Goal: Task Accomplishment & Management: Complete application form

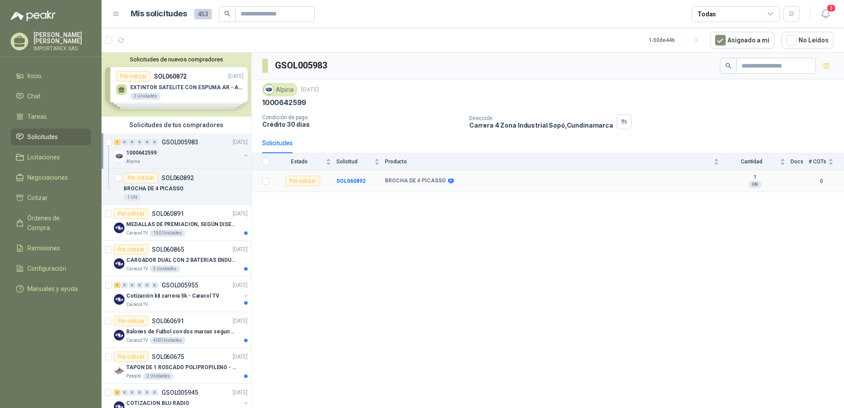
click at [778, 183] on div "1 UN" at bounding box center [755, 181] width 61 height 14
click at [352, 178] on b "SOL060892" at bounding box center [351, 181] width 29 height 6
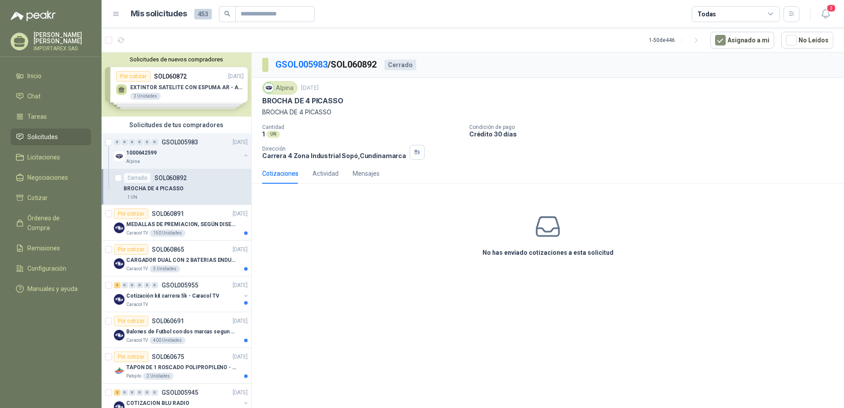
click at [572, 254] on h3 "No has enviado cotizaciones a esta solicitud" at bounding box center [548, 253] width 131 height 10
drag, startPoint x: 572, startPoint y: 254, endPoint x: 564, endPoint y: 269, distance: 17.8
click at [564, 269] on div "No has enviado cotizaciones a esta solicitud" at bounding box center [548, 235] width 593 height 89
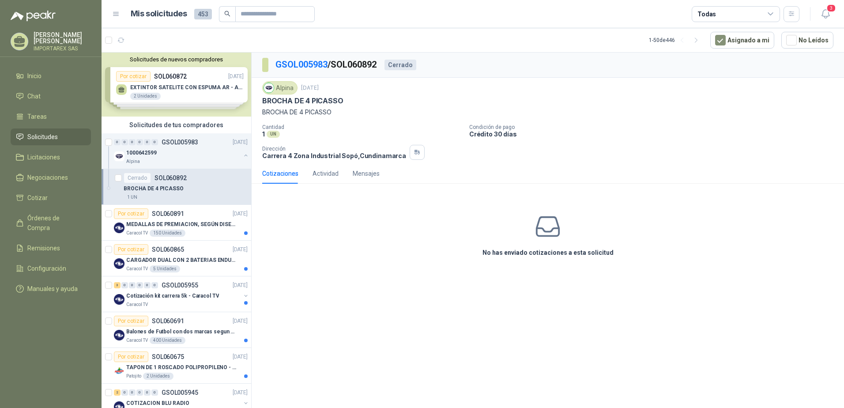
click at [572, 227] on div "No has enviado cotizaciones a esta solicitud" at bounding box center [548, 235] width 593 height 89
click at [566, 227] on div "No has enviado cotizaciones a esta solicitud" at bounding box center [548, 235] width 593 height 89
click at [155, 149] on p "1000642599" at bounding box center [141, 153] width 30 height 8
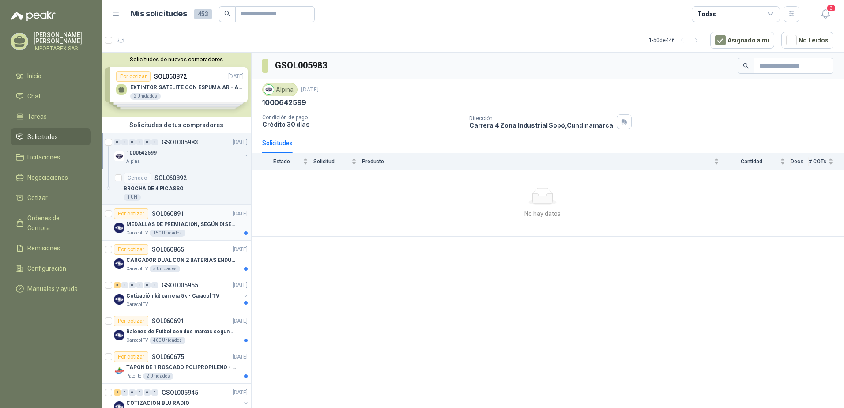
click at [170, 220] on p "MEDALLAS DE PREMIACION, SEGÚN DISEÑO ADJUNTO(ADJUNTAR COTIZACION EN SU FORMATO" at bounding box center [181, 224] width 110 height 8
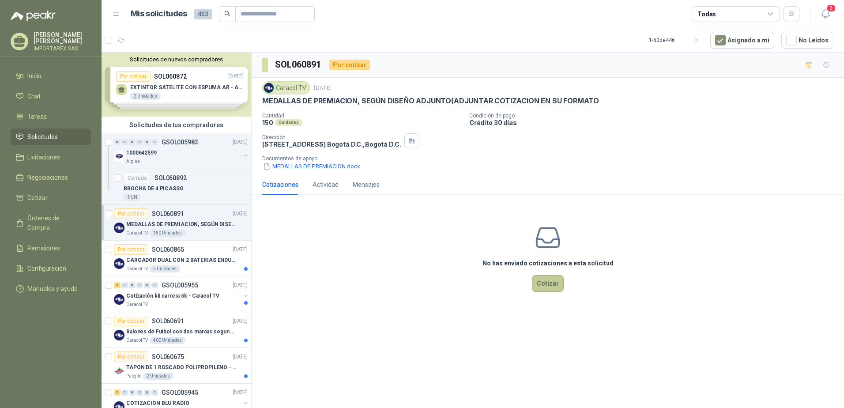
click at [555, 282] on button "Cotizar" at bounding box center [548, 283] width 32 height 17
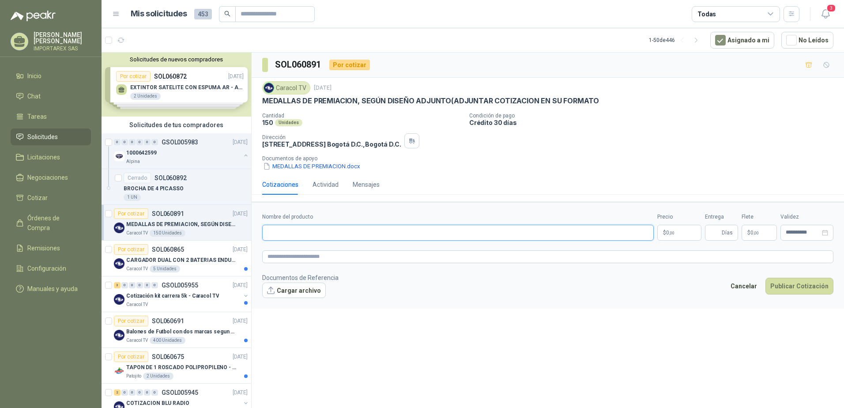
click at [388, 237] on input "Nombre del producto" at bounding box center [458, 233] width 392 height 16
click at [390, 233] on input "Nombre del producto" at bounding box center [458, 233] width 392 height 16
click at [379, 235] on input "Nombre del producto" at bounding box center [458, 233] width 392 height 16
click at [713, 235] on input "Entrega" at bounding box center [716, 232] width 10 height 15
click at [749, 231] on span "$" at bounding box center [749, 232] width 3 height 5
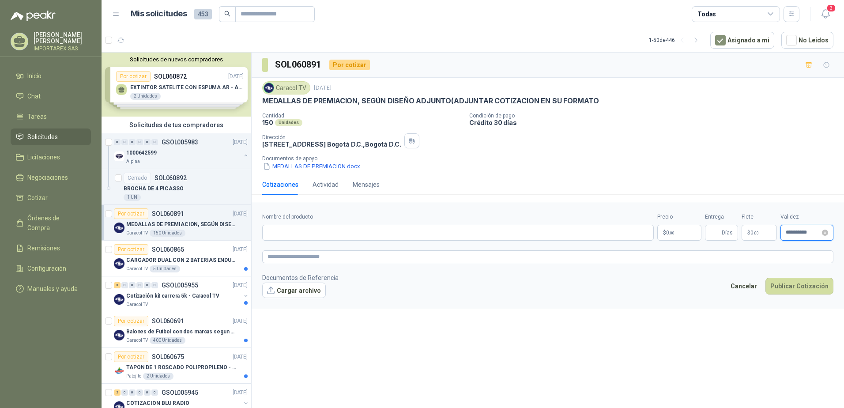
click at [794, 232] on input "**********" at bounding box center [803, 233] width 34 height 6
click at [322, 257] on textarea at bounding box center [547, 256] width 571 height 13
click at [295, 255] on textarea at bounding box center [547, 256] width 571 height 13
click at [303, 292] on button "Cargar archivo" at bounding box center [294, 291] width 64 height 16
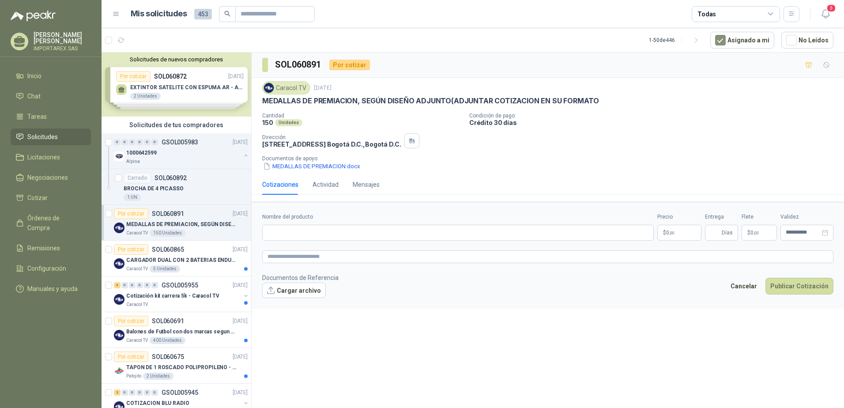
click at [175, 218] on div "Por cotizar SOL060891" at bounding box center [149, 213] width 70 height 11
drag, startPoint x: 175, startPoint y: 218, endPoint x: 484, endPoint y: 288, distance: 317.1
click at [484, 288] on footer "Documentos de Referencia Cargar archivo Cancelar Publicar Cotización" at bounding box center [547, 286] width 571 height 26
click at [198, 229] on div "MEDALLAS DE PREMIACION, SEGÚN DISEÑO ADJUNTO(ADJUNTAR COTIZACION EN SU FORMATO" at bounding box center [186, 224] width 121 height 11
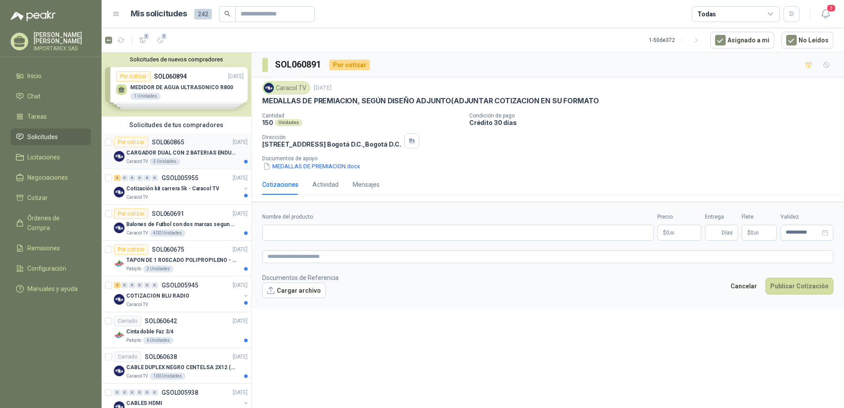
click at [181, 136] on article "Por cotizar SOL060865 [DATE] CARGADOR DUAL CON 2 BATERIAS ENDURO GO PRO Caracol…" at bounding box center [177, 151] width 150 height 36
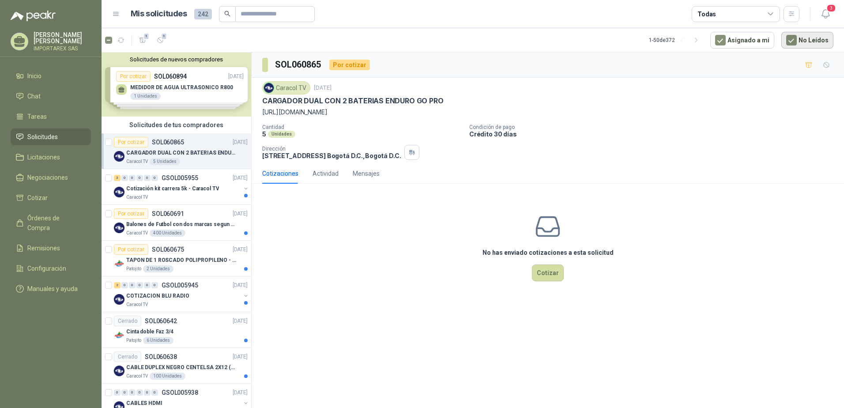
click at [799, 44] on button "No Leídos" at bounding box center [808, 40] width 52 height 17
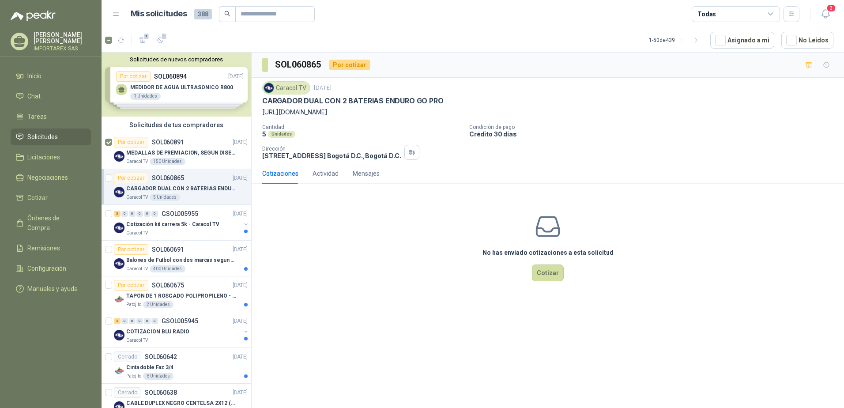
click at [318, 269] on div "No has enviado cotizaciones a esta solicitud Cotizar" at bounding box center [548, 247] width 593 height 113
click at [247, 16] on input "text" at bounding box center [272, 14] width 62 height 15
type input "******"
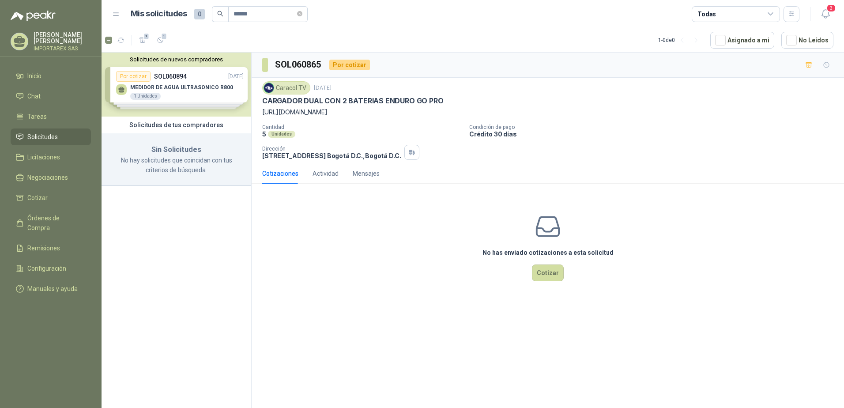
click at [183, 92] on div "Solicitudes de nuevos compradores Por cotizar SOL060894 [DATE] MEDIDOR DE AGUA …" at bounding box center [177, 85] width 150 height 64
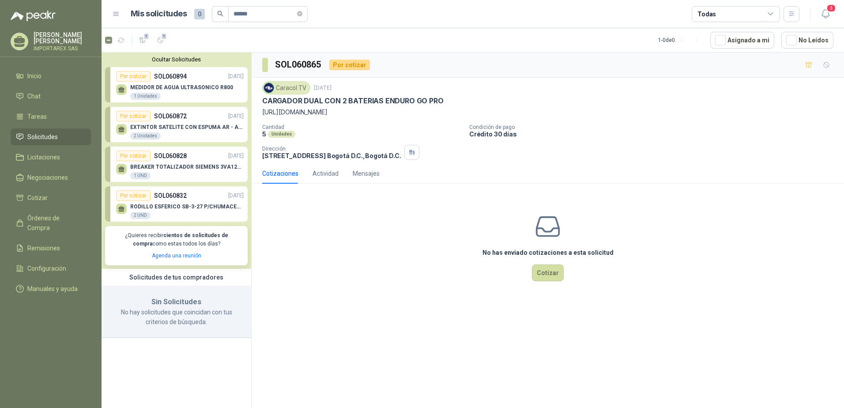
click at [185, 87] on p "MEDIDOR DE AGUA ULTRASONICO R800" at bounding box center [181, 87] width 103 height 6
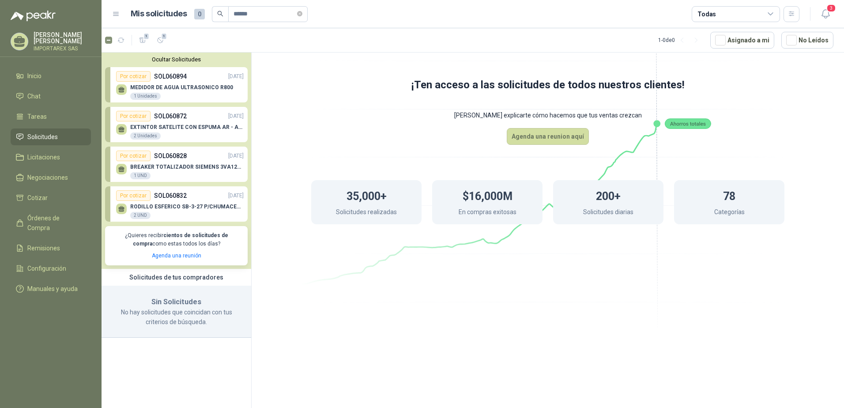
click at [41, 136] on span "Solicitudes" at bounding box center [42, 137] width 30 height 10
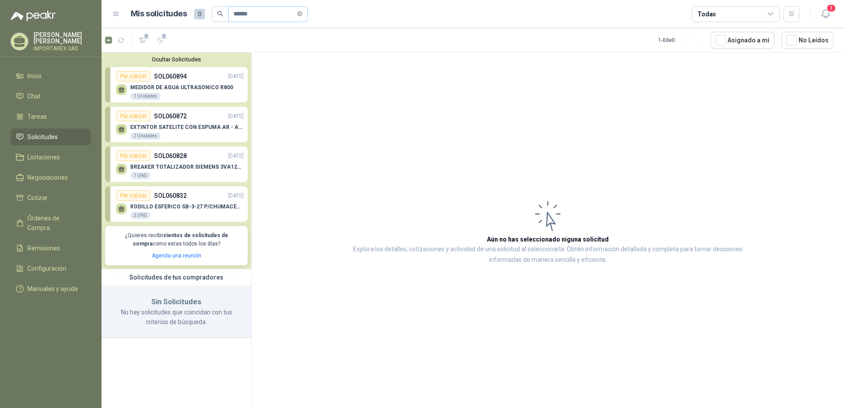
click at [301, 11] on span "******" at bounding box center [267, 14] width 79 height 16
click at [303, 15] on icon "close-circle" at bounding box center [299, 13] width 5 height 5
